Goal: Task Accomplishment & Management: Use online tool/utility

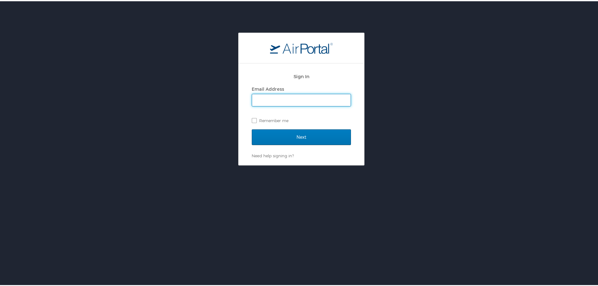
click at [273, 90] on label "Email Address" at bounding box center [268, 87] width 32 height 5
click at [273, 93] on input "Email Address" at bounding box center [301, 99] width 99 height 12
drag, startPoint x: 273, startPoint y: 97, endPoint x: 276, endPoint y: 105, distance: 9.0
click at [273, 97] on input "Email Address" at bounding box center [301, 99] width 99 height 12
type input "jonathan.davis2@la.gov"
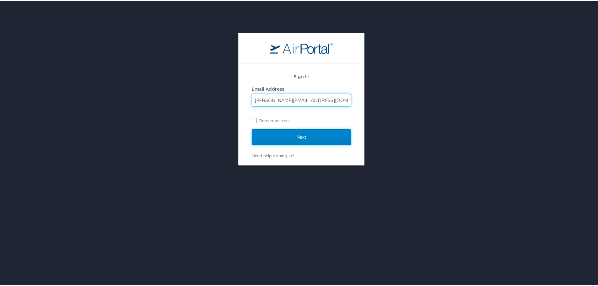
click at [287, 135] on input "Next" at bounding box center [301, 136] width 99 height 16
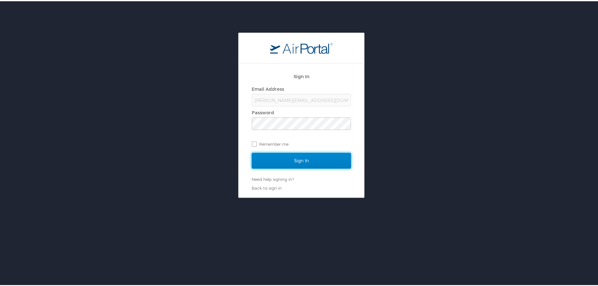
click at [323, 156] on input "Sign In" at bounding box center [301, 160] width 99 height 16
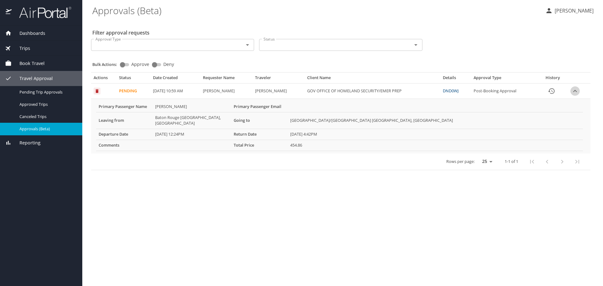
click at [576, 91] on icon "expand row" at bounding box center [575, 91] width 8 height 8
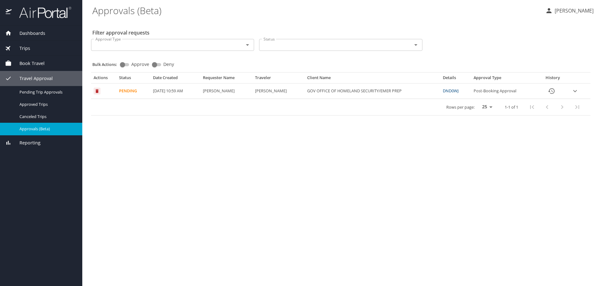
click at [576, 91] on icon "expand row" at bounding box center [575, 91] width 8 height 8
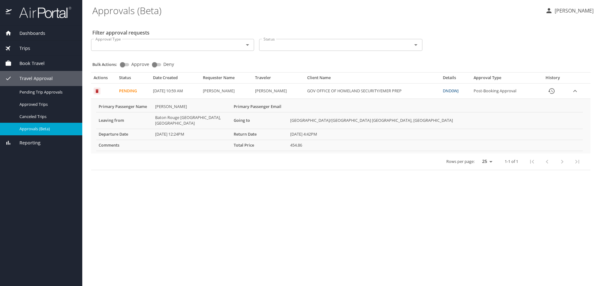
click at [154, 117] on States "Baton Rouge LA, United States" at bounding box center [192, 120] width 79 height 17
click at [266, 129] on th "Return Date" at bounding box center [259, 134] width 57 height 11
click at [67, 95] on span "Pending Trip Approvals" at bounding box center [46, 92] width 55 height 6
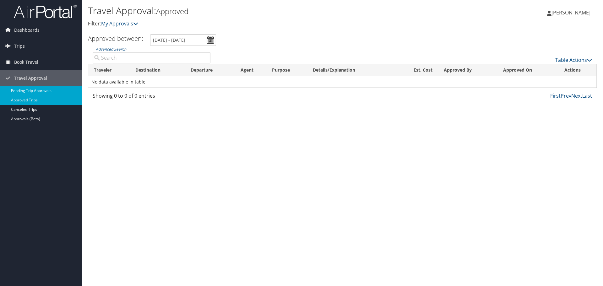
click at [57, 94] on link "Pending Trip Approvals" at bounding box center [41, 90] width 82 height 9
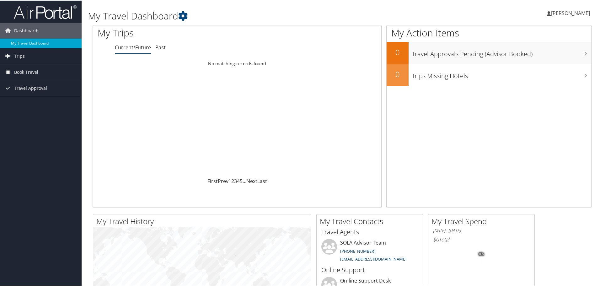
click at [60, 57] on link "Trips" at bounding box center [41, 56] width 82 height 16
click at [53, 69] on link "Current/Future Trips" at bounding box center [41, 67] width 82 height 9
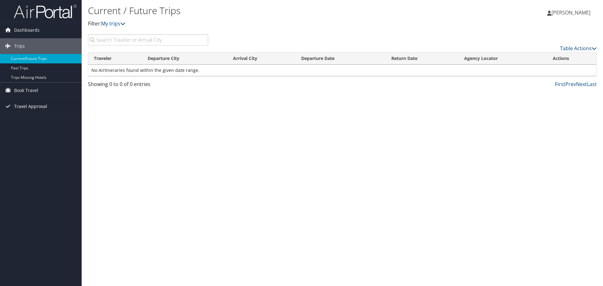
click at [48, 106] on link "Travel Approval" at bounding box center [41, 107] width 82 height 16
click at [61, 120] on link "Pending Trip Approvals" at bounding box center [41, 118] width 82 height 9
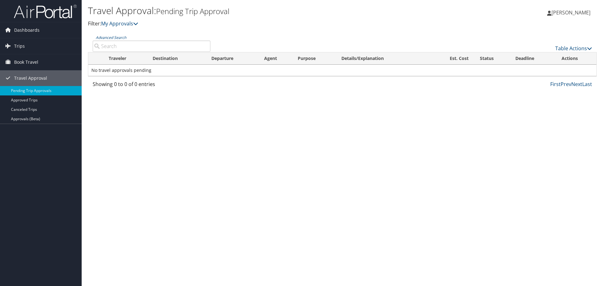
click at [32, 63] on span "Book Travel" at bounding box center [26, 62] width 24 height 16
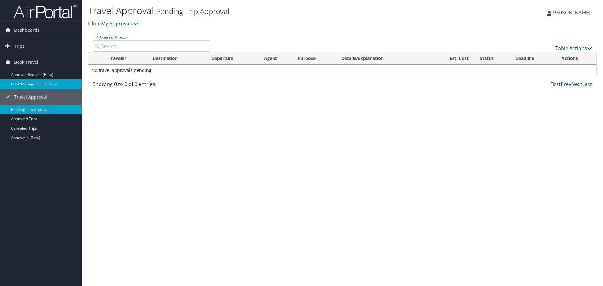
click at [50, 84] on link "Book/Manage Online Trips" at bounding box center [41, 83] width 82 height 9
